Goal: Use online tool/utility: Use online tool/utility

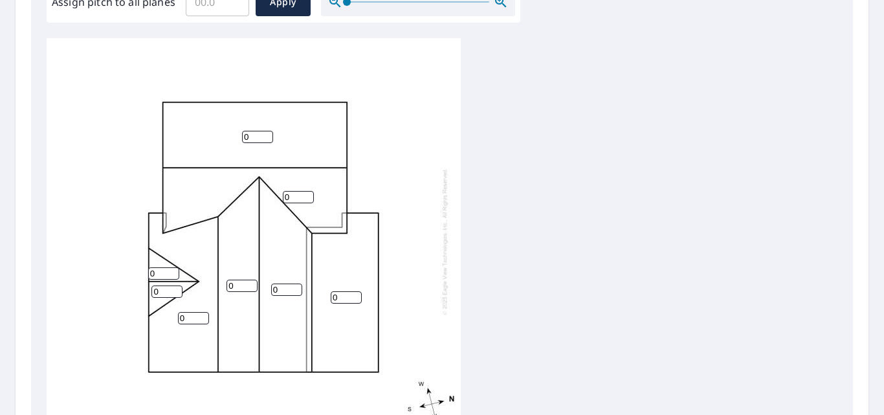
scroll to position [427, 0]
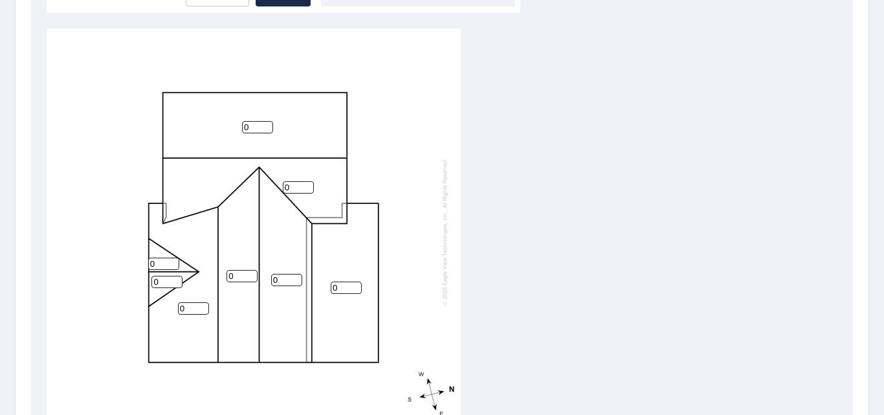
click at [252, 128] on input "0" at bounding box center [257, 127] width 31 height 12
type input "8"
click at [298, 186] on input "0" at bounding box center [298, 187] width 31 height 12
type input "8"
click at [162, 263] on input "0" at bounding box center [163, 264] width 31 height 12
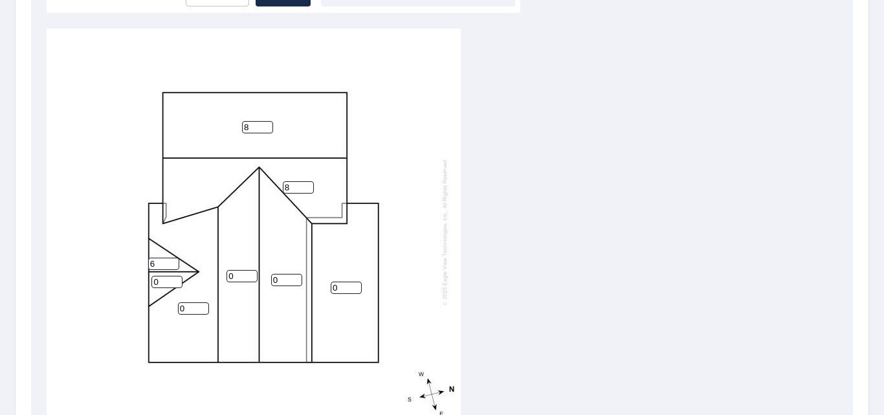
type input "6"
click at [167, 287] on input "0" at bounding box center [166, 282] width 31 height 12
type input "6"
click at [198, 309] on input "0" at bounding box center [193, 308] width 31 height 12
type input "4"
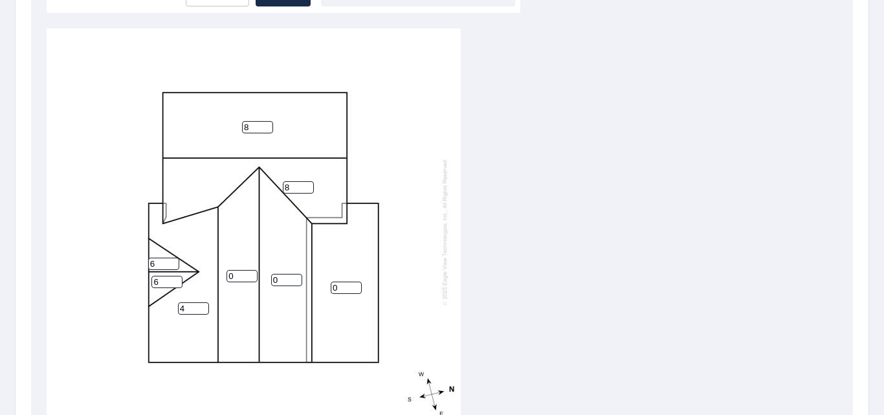
click at [239, 276] on input "0" at bounding box center [242, 276] width 31 height 12
type input "8"
click at [283, 278] on input "0" at bounding box center [286, 280] width 31 height 12
type input "8"
click at [345, 283] on input "0" at bounding box center [346, 288] width 31 height 12
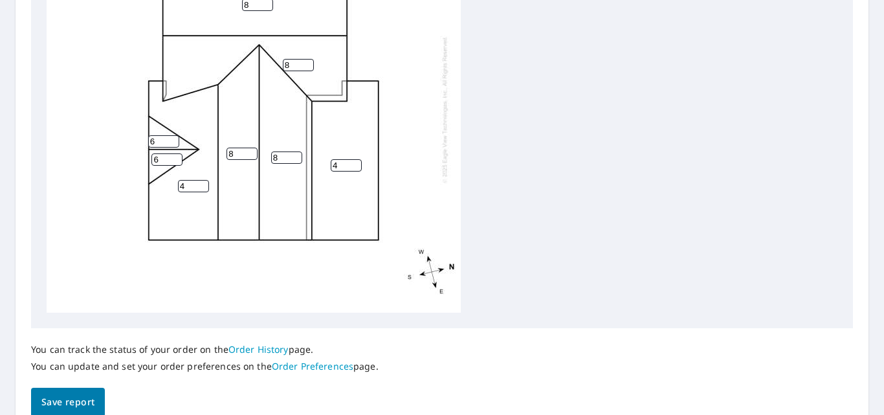
scroll to position [610, 0]
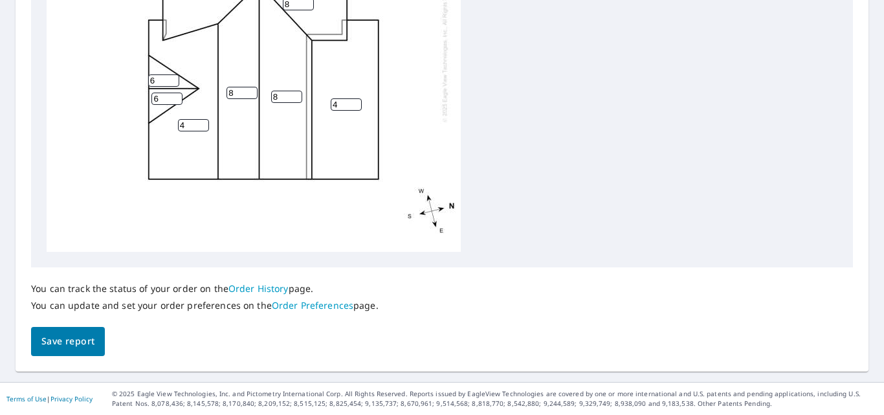
type input "4"
click at [65, 349] on button "Save report" at bounding box center [68, 341] width 74 height 29
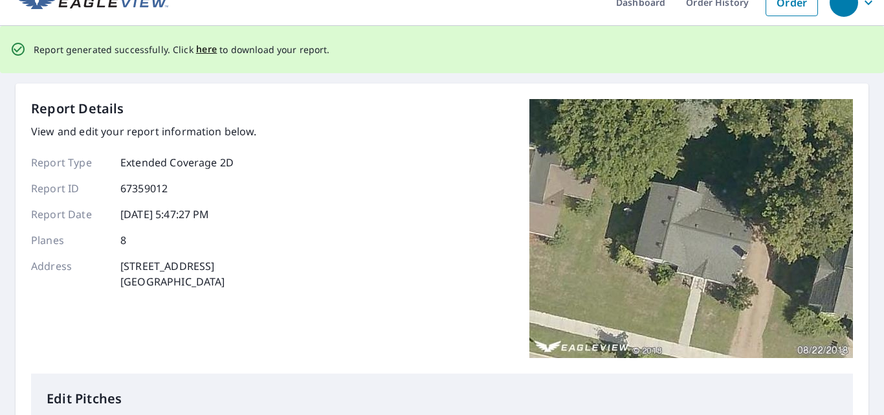
scroll to position [0, 0]
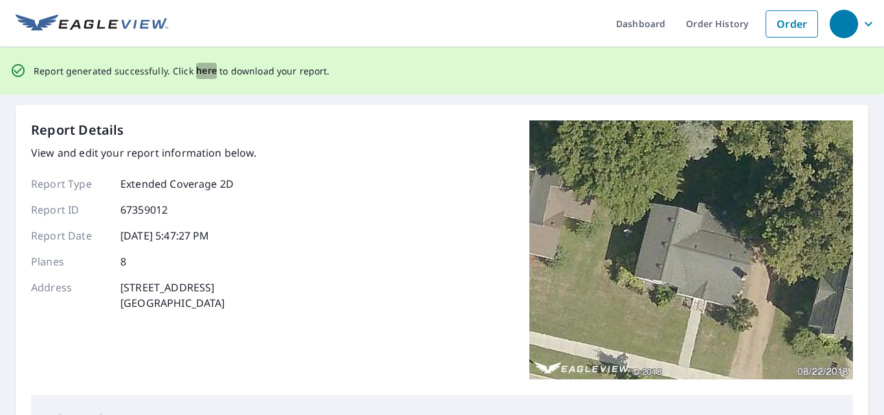
click at [205, 70] on span "here" at bounding box center [206, 71] width 21 height 16
